Goal: Task Accomplishment & Management: Manage account settings

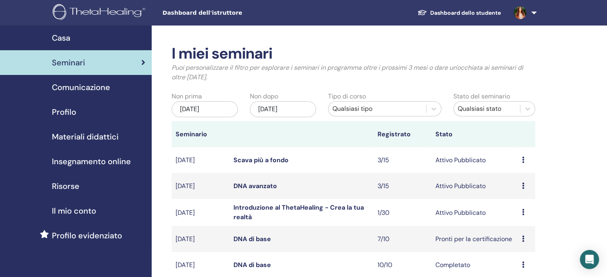
click at [266, 190] on font "DNA avanzato" at bounding box center [256, 186] width 44 height 8
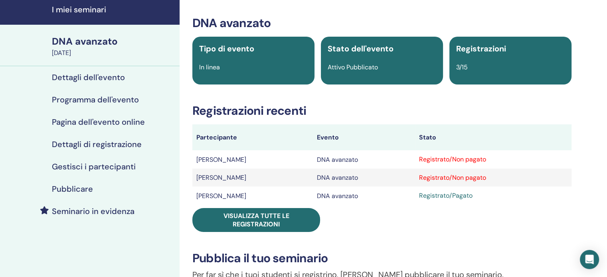
scroll to position [25, 0]
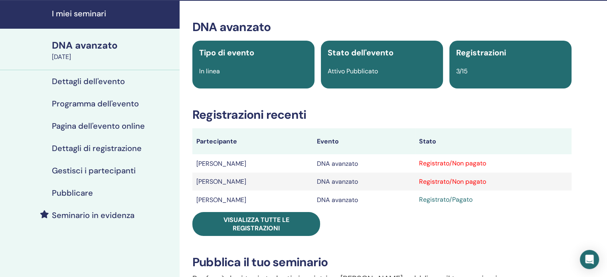
click at [94, 86] on font "Dettagli dell'evento" at bounding box center [88, 81] width 73 height 10
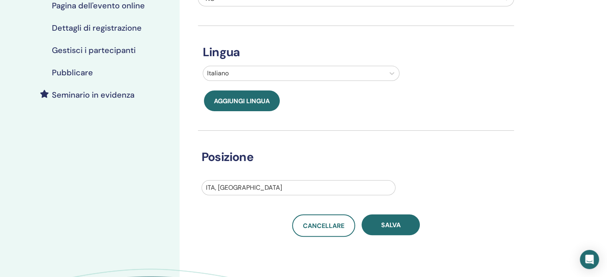
scroll to position [162, 0]
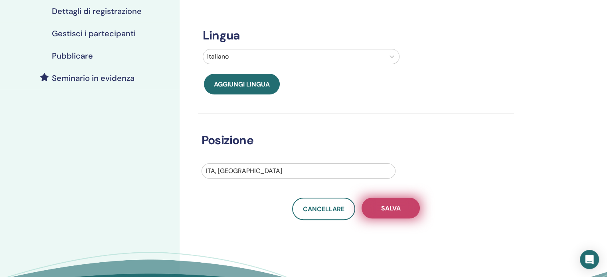
click at [395, 211] on font "Salva" at bounding box center [391, 208] width 20 height 8
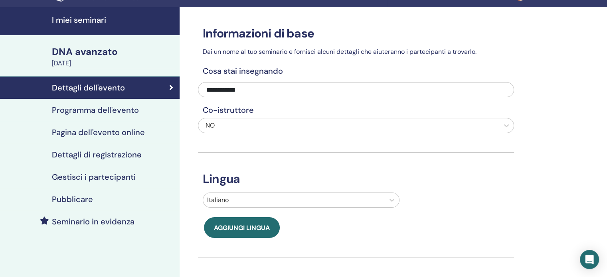
scroll to position [18, 0]
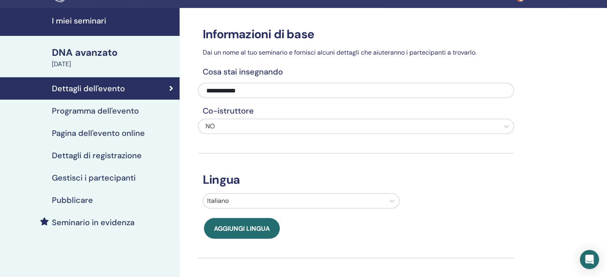
click at [122, 110] on font "Programma dell'evento" at bounding box center [95, 111] width 87 height 10
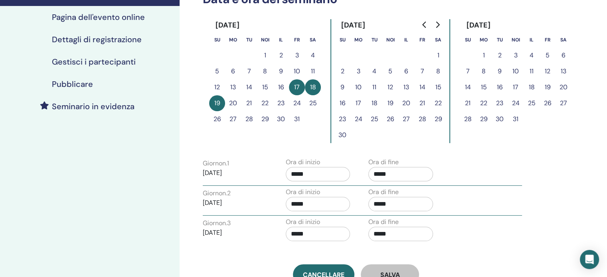
scroll to position [153, 0]
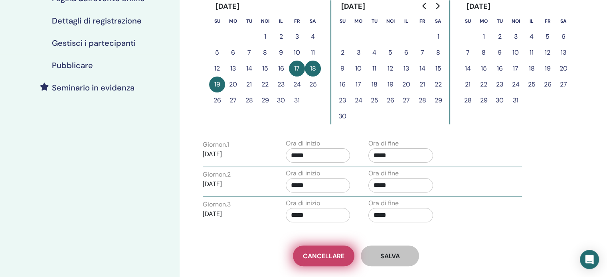
click at [314, 254] on font "Cancellare" at bounding box center [324, 256] width 42 height 8
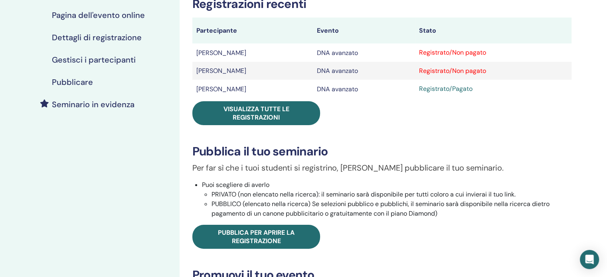
scroll to position [137, 0]
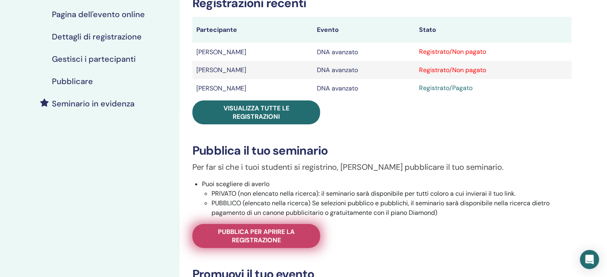
click at [283, 240] on span "Pubblica per aprire la registrazione" at bounding box center [256, 236] width 108 height 17
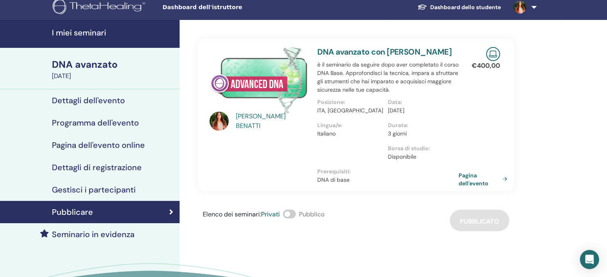
scroll to position [5, 0]
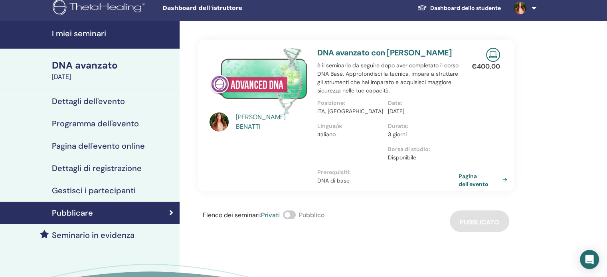
click at [294, 220] on span at bounding box center [289, 215] width 13 height 9
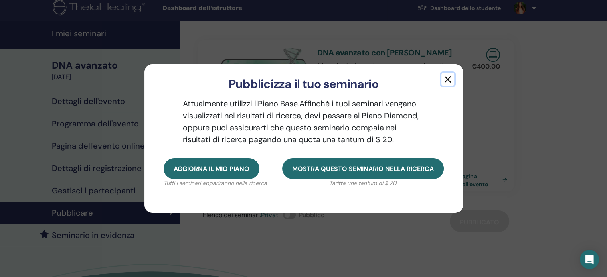
click at [446, 81] on button "button" at bounding box center [448, 79] width 13 height 13
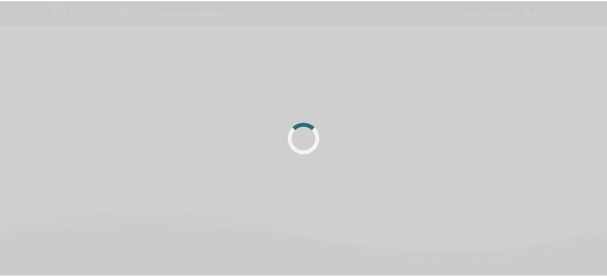
scroll to position [5, 0]
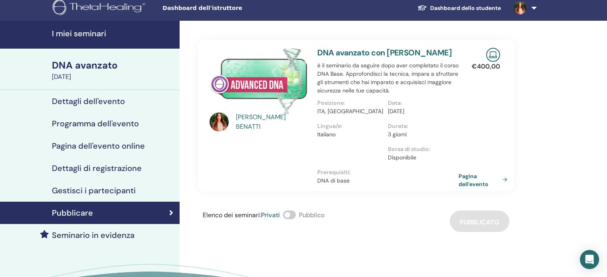
drag, startPoint x: 88, startPoint y: 167, endPoint x: 33, endPoint y: 173, distance: 55.5
click at [33, 173] on link "Dettagli di registrazione" at bounding box center [90, 168] width 180 height 22
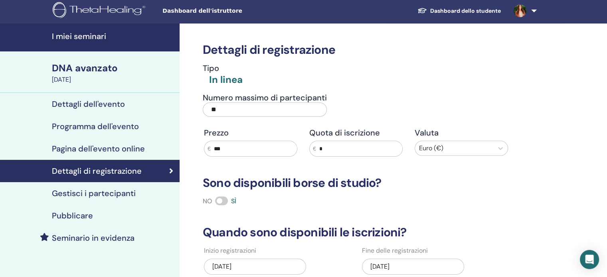
scroll to position [2, 0]
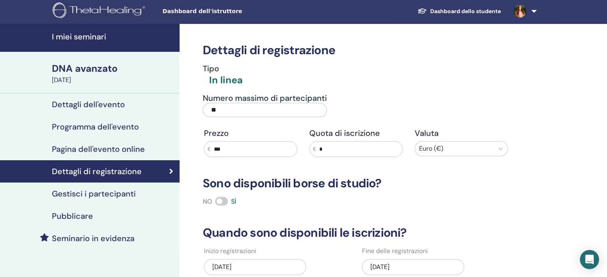
click at [83, 69] on font "DNA avanzato" at bounding box center [85, 68] width 66 height 12
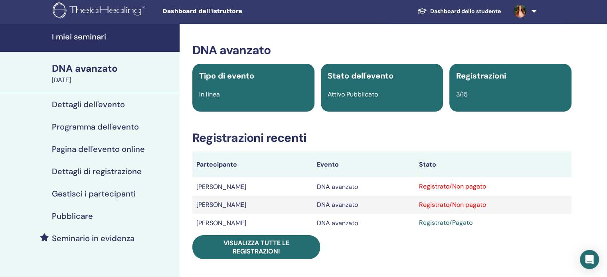
click at [91, 38] on font "I miei seminari" at bounding box center [79, 37] width 54 height 10
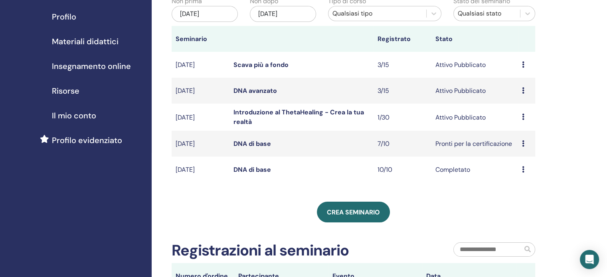
scroll to position [96, 0]
click at [256, 95] on font "DNA avanzato" at bounding box center [256, 90] width 44 height 8
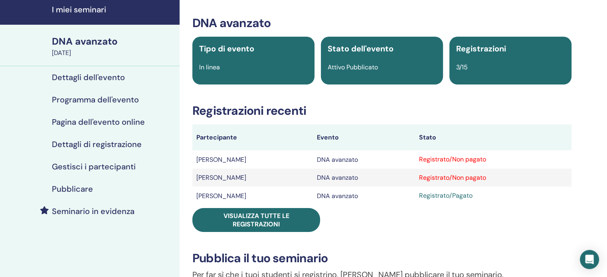
scroll to position [28, 0]
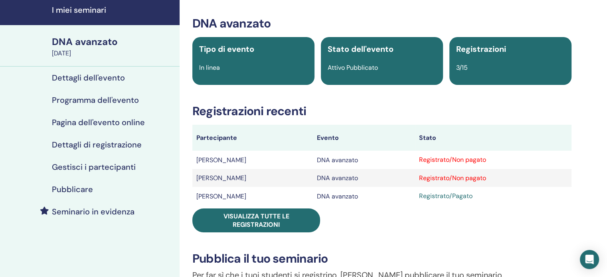
click at [104, 148] on font "Dettagli di registrazione" at bounding box center [97, 145] width 90 height 10
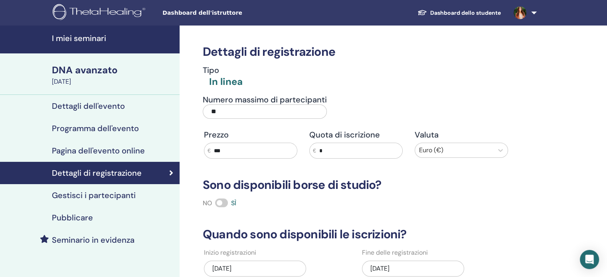
click at [87, 109] on font "Dettagli dell'evento" at bounding box center [88, 106] width 73 height 10
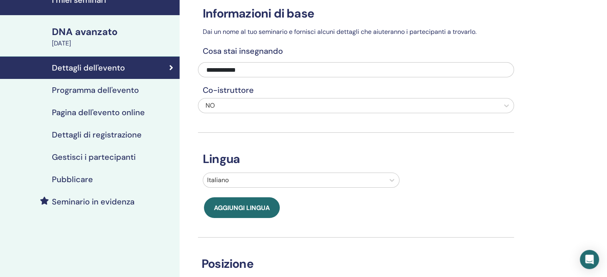
scroll to position [38, 0]
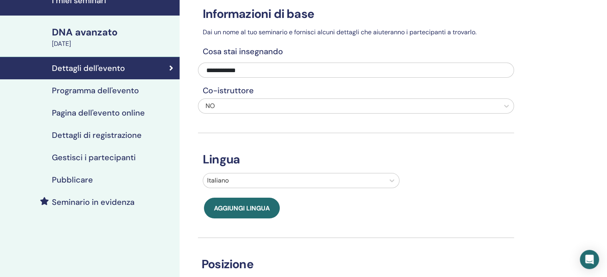
click at [107, 92] on font "Programma dell'evento" at bounding box center [95, 90] width 87 height 10
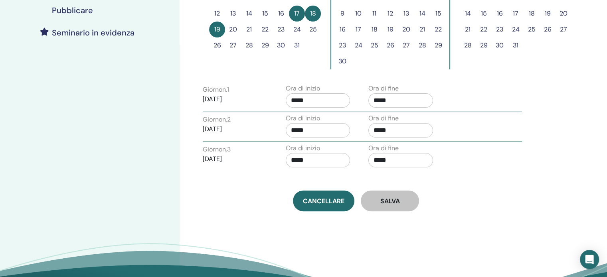
scroll to position [192, 0]
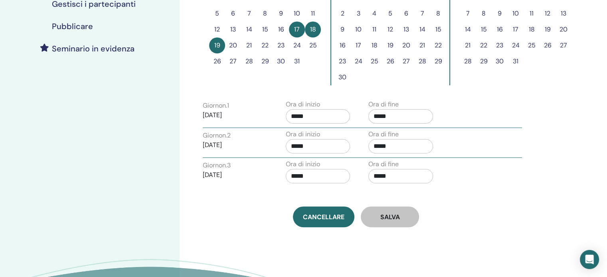
click at [261, 203] on div "Fuso orario (GMT+2) [GEOGRAPHIC_DATA]/[GEOGRAPHIC_DATA] Data e ora del seminari…" at bounding box center [356, 31] width 316 height 394
